Goal: Information Seeking & Learning: Learn about a topic

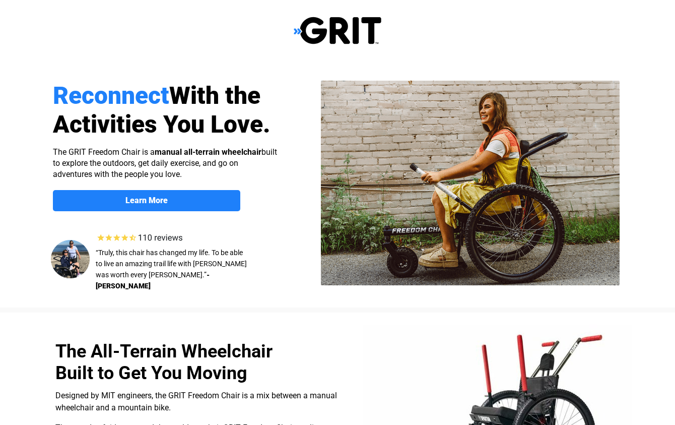
select select "US"
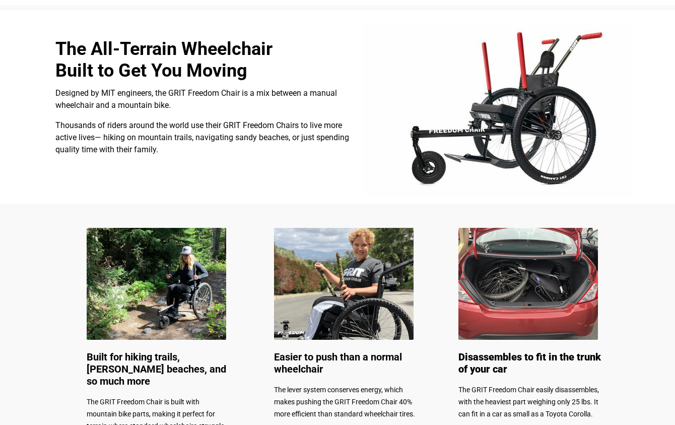
scroll to position [353, 0]
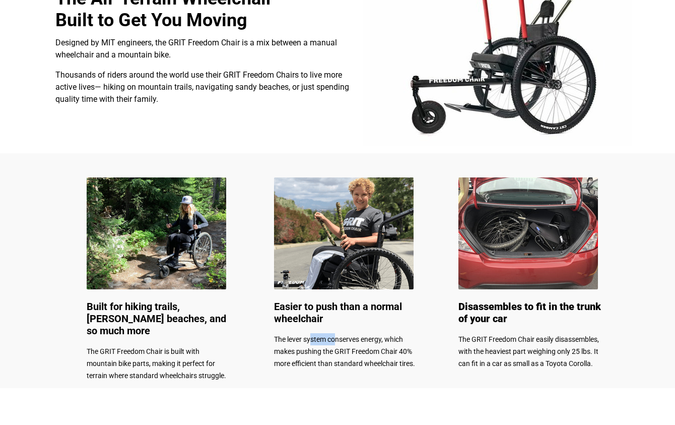
drag, startPoint x: 311, startPoint y: 342, endPoint x: 336, endPoint y: 341, distance: 25.7
click at [336, 341] on span "The lever system conserves energy, which makes pushing the GRIT Freedom Chair 4…" at bounding box center [344, 351] width 141 height 32
drag, startPoint x: 296, startPoint y: 357, endPoint x: 313, endPoint y: 357, distance: 16.6
click at [300, 357] on p "The lever system conserves energy, which makes pushing the GRIT Freedom Chair 4…" at bounding box center [345, 351] width 143 height 36
drag, startPoint x: 308, startPoint y: 365, endPoint x: 347, endPoint y: 365, distance: 38.8
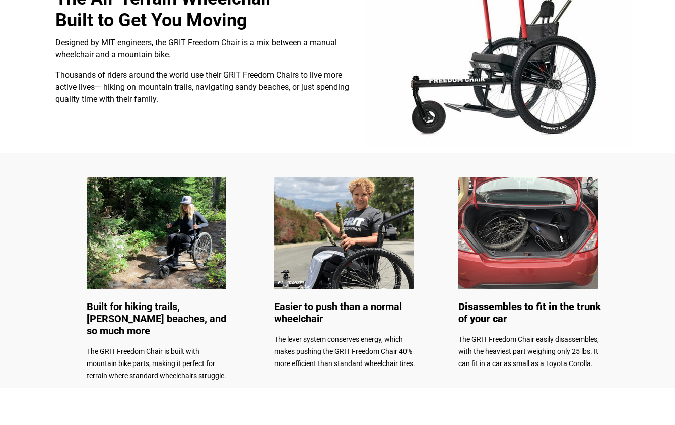
click at [317, 365] on span "The lever system conserves energy, which makes pushing the GRIT Freedom Chair 4…" at bounding box center [344, 351] width 141 height 32
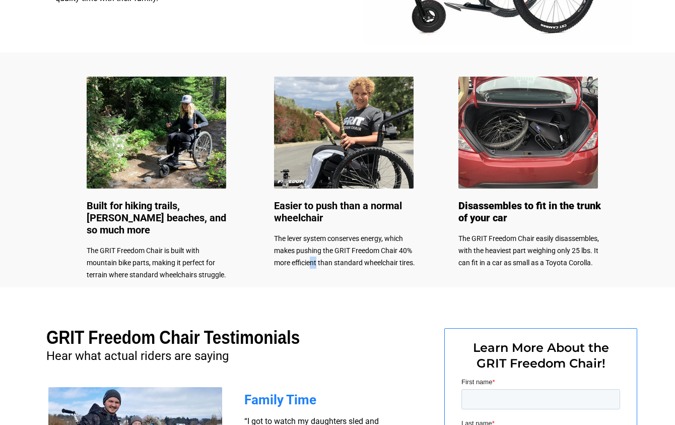
scroll to position [604, 0]
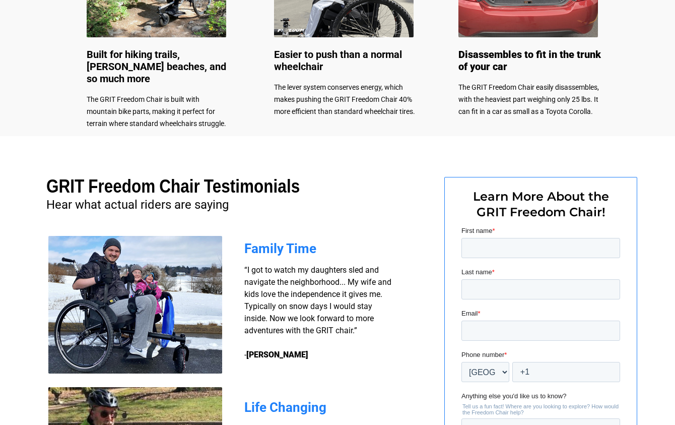
drag, startPoint x: 271, startPoint y: 280, endPoint x: 276, endPoint y: 281, distance: 5.6
click at [275, 280] on span "“I got to watch my daughters sled and navigate the neighborhood... My wife and …" at bounding box center [317, 312] width 147 height 94
drag, startPoint x: 298, startPoint y: 284, endPoint x: 306, endPoint y: 286, distance: 8.3
click at [304, 285] on span "“I got to watch my daughters sled and navigate the neighborhood... My wife and …" at bounding box center [317, 312] width 147 height 94
drag, startPoint x: 269, startPoint y: 291, endPoint x: 274, endPoint y: 294, distance: 6.3
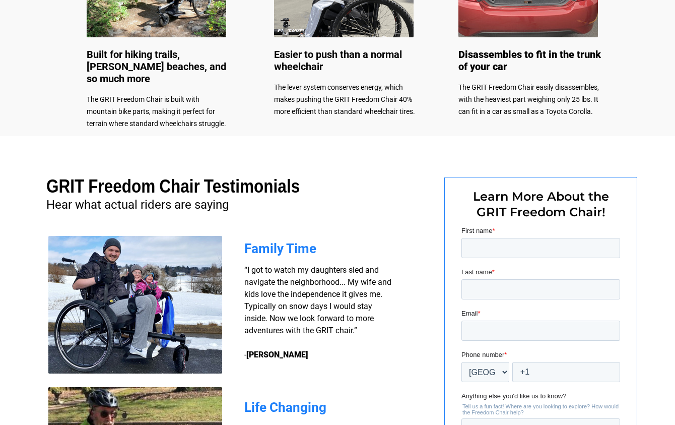
click at [271, 294] on span "“I got to watch my daughters sled and navigate the neighborhood... My wife and …" at bounding box center [317, 312] width 147 height 94
click at [275, 306] on span "“I got to watch my daughters sled and navigate the neighborhood... My wife and …" at bounding box center [317, 312] width 147 height 94
click at [277, 317] on span "“I got to watch my daughters sled and navigate the neighborhood... My wife and …" at bounding box center [317, 312] width 147 height 94
drag, startPoint x: 281, startPoint y: 330, endPoint x: 292, endPoint y: 330, distance: 11.1
click at [282, 330] on span "“I got to watch my daughters sled and navigate the neighborhood... My wife and …" at bounding box center [317, 312] width 147 height 94
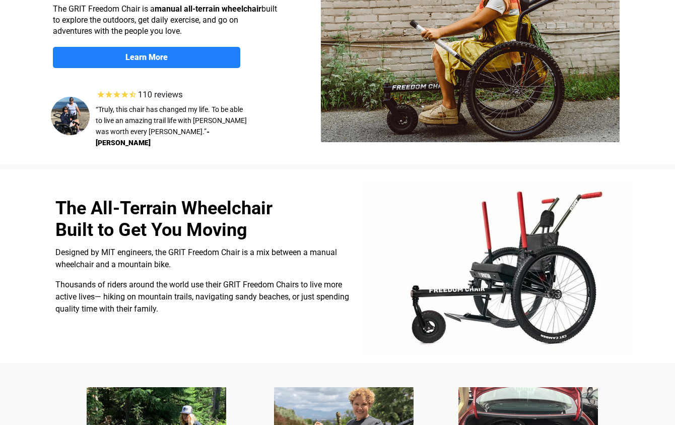
scroll to position [0, 0]
